Goal: Find specific page/section: Find specific page/section

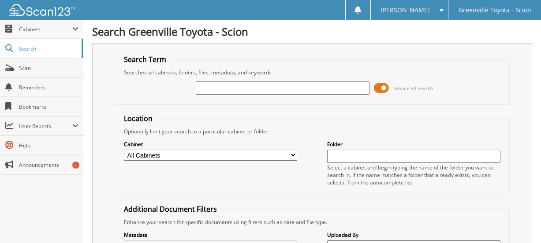
click at [235, 90] on input "text" at bounding box center [282, 88] width 173 height 13
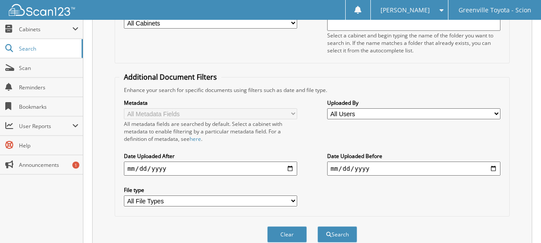
scroll to position [172, 0]
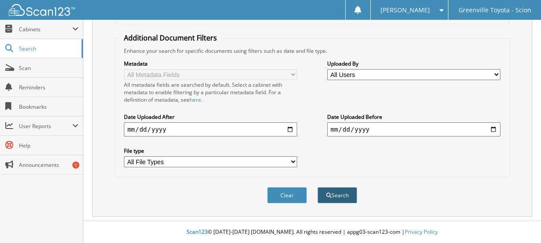
type input "293212"
click at [342, 196] on button "Search" at bounding box center [338, 195] width 40 height 16
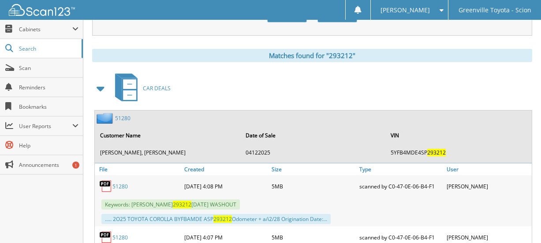
scroll to position [441, 0]
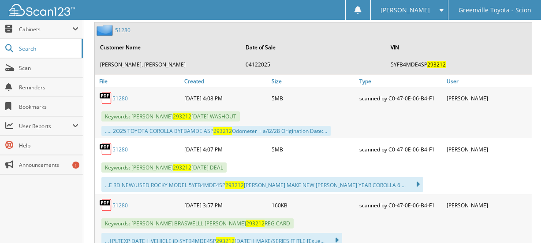
click at [121, 152] on link "51280" at bounding box center [119, 149] width 15 height 7
